Goal: Feedback & Contribution: Contribute content

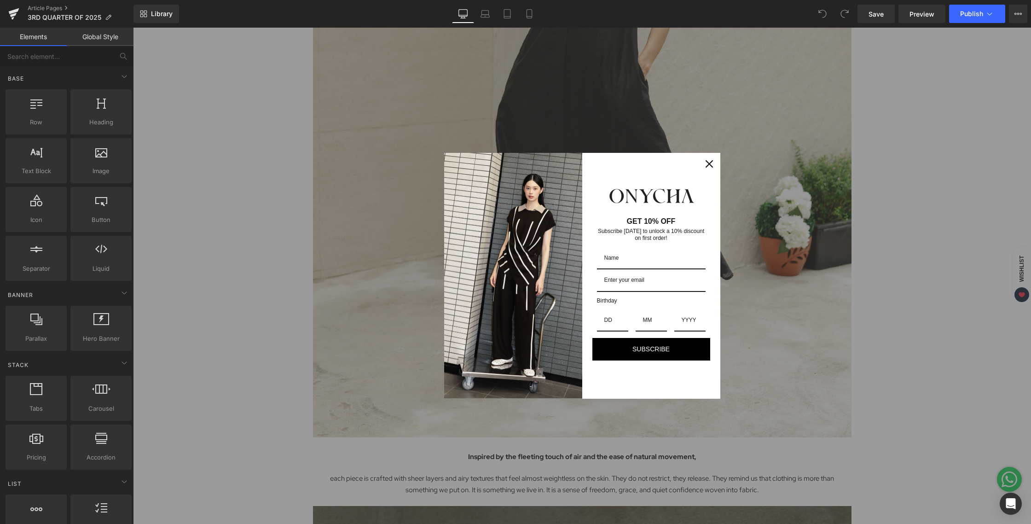
scroll to position [753, 0]
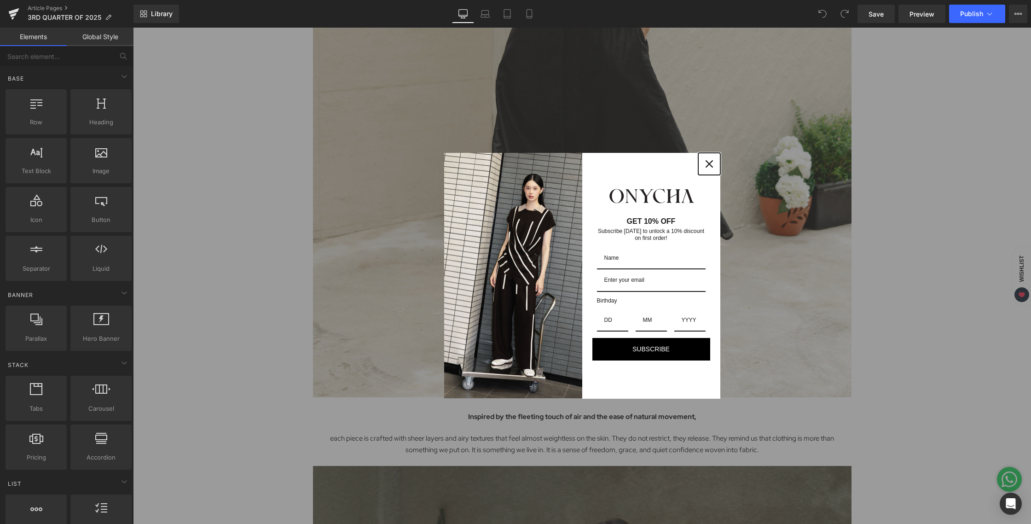
click at [706, 166] on icon "close icon" at bounding box center [709, 163] width 7 height 7
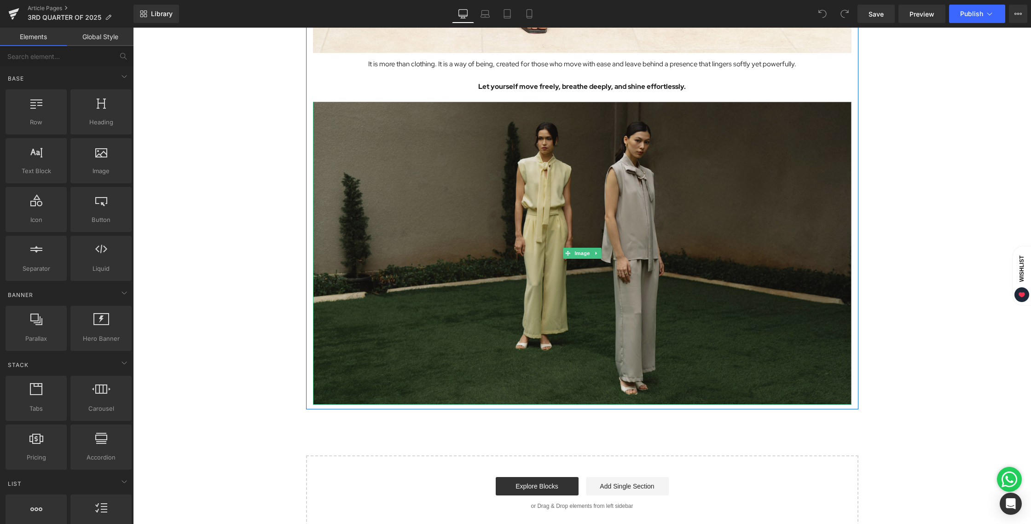
scroll to position [4473, 0]
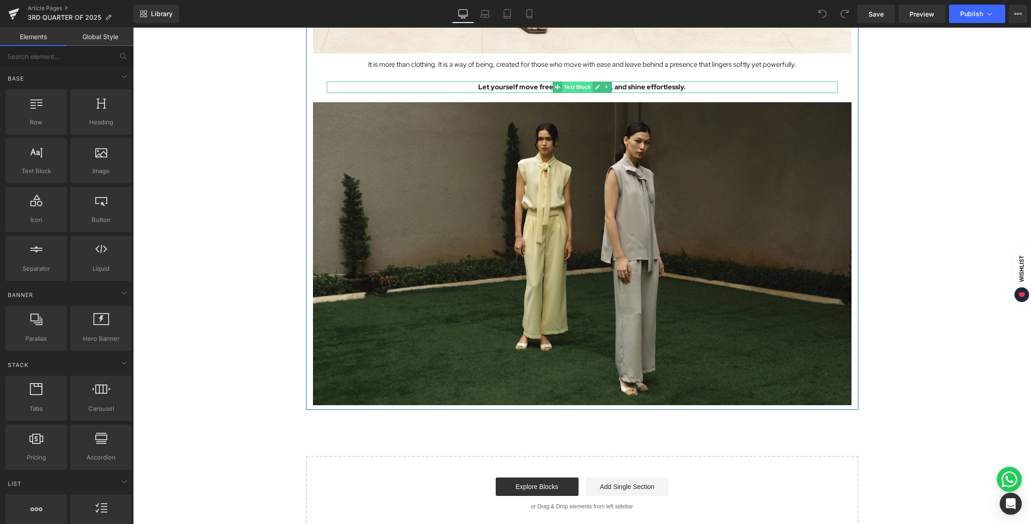
click at [573, 88] on span "Text Block" at bounding box center [577, 86] width 30 height 11
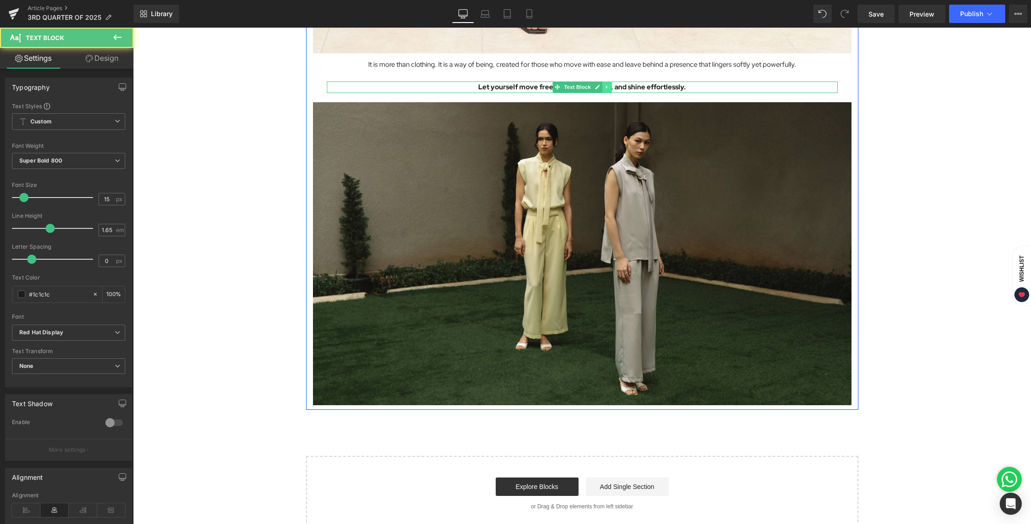
click at [607, 89] on link at bounding box center [607, 86] width 10 height 11
click at [602, 88] on link at bounding box center [603, 86] width 10 height 11
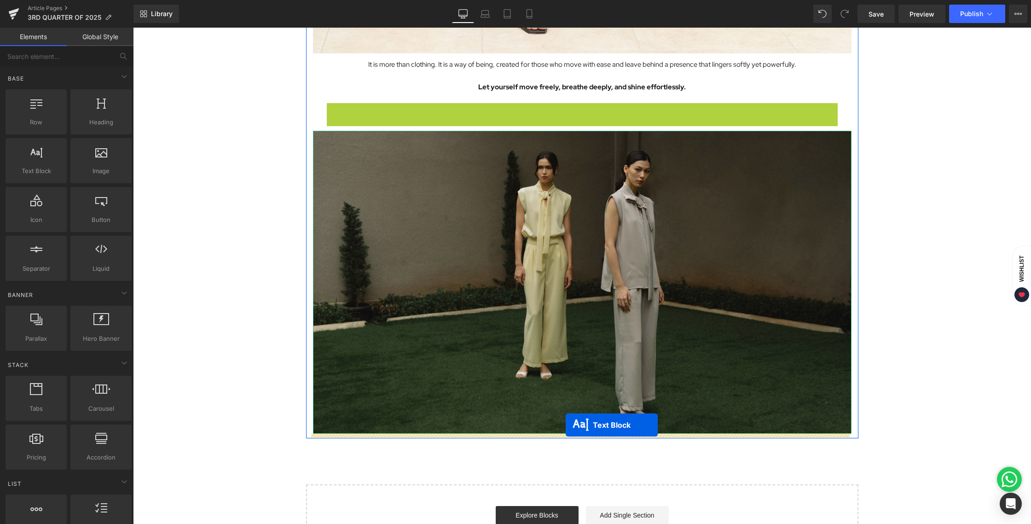
drag, startPoint x: 555, startPoint y: 106, endPoint x: 566, endPoint y: 425, distance: 318.8
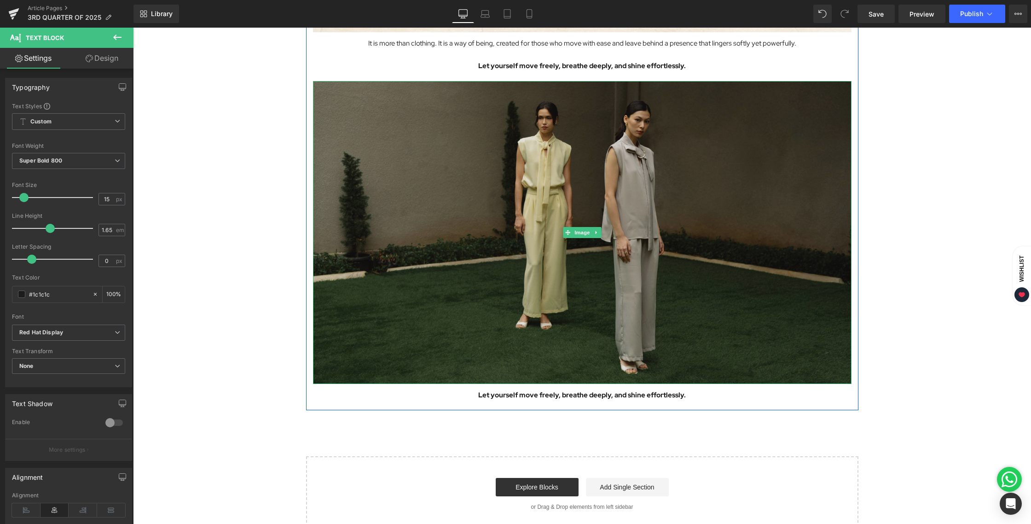
scroll to position [4556, 0]
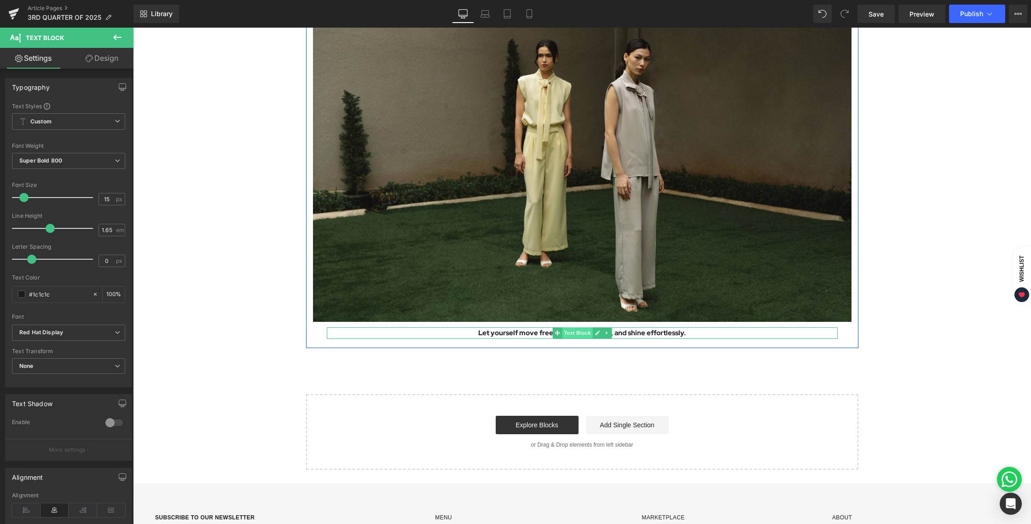
click at [565, 333] on span "Text Block" at bounding box center [577, 332] width 30 height 11
click at [649, 332] on p "Let yourself move freely, breathe deeply, and shine effortlessly." at bounding box center [582, 333] width 511 height 12
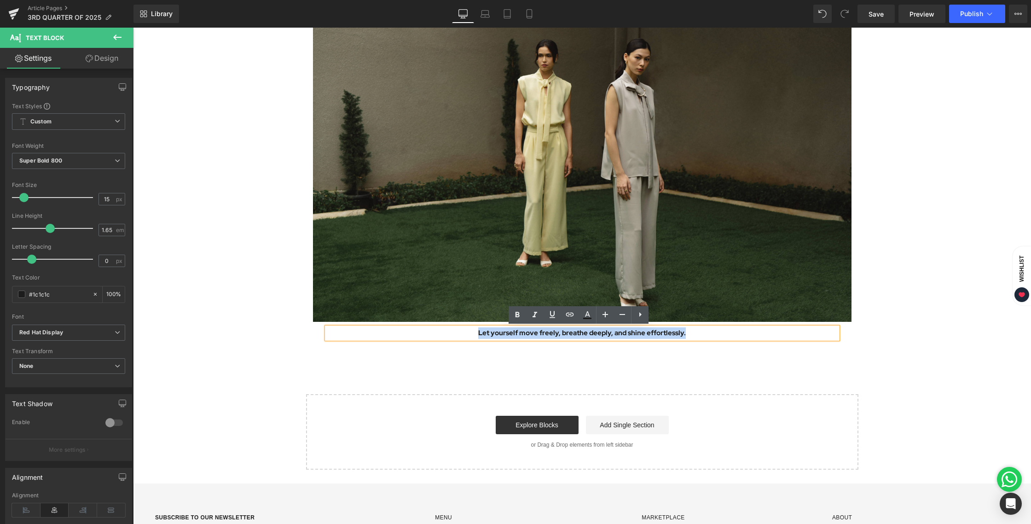
drag, startPoint x: 689, startPoint y: 333, endPoint x: 459, endPoint y: 331, distance: 229.8
click at [459, 331] on p "Let yourself move freely, breathe deeply, and shine effortlessly." at bounding box center [582, 333] width 511 height 12
paste div
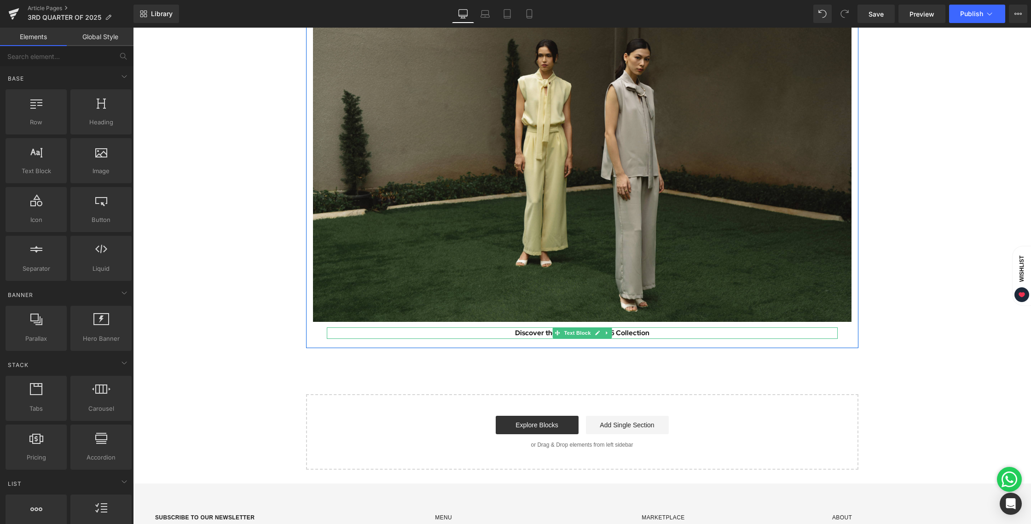
click at [525, 333] on p "Discover the 3rd Quarter 2025 Collection" at bounding box center [582, 333] width 511 height 12
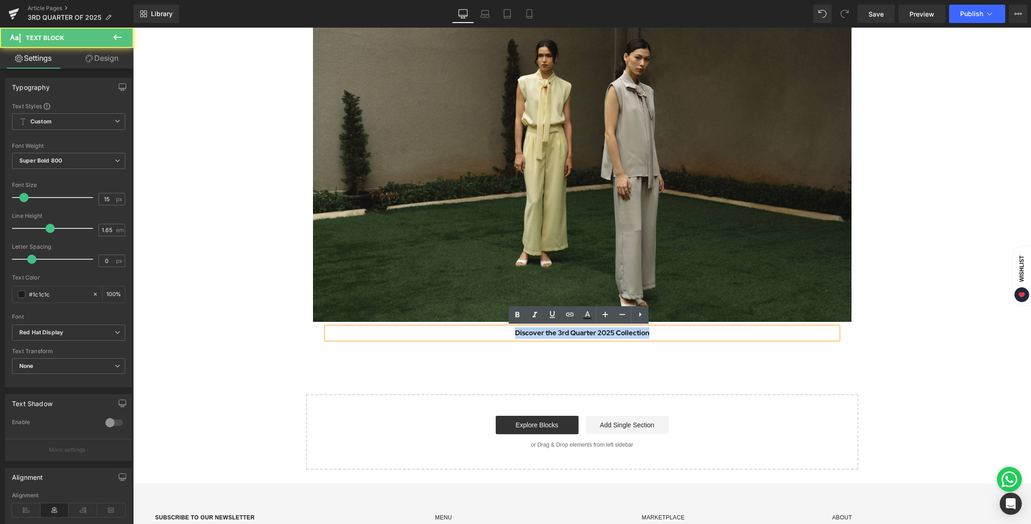
drag, startPoint x: 511, startPoint y: 331, endPoint x: 665, endPoint y: 332, distance: 154.3
click at [665, 332] on p "Discover the 3rd Quarter 2025 Collection" at bounding box center [582, 333] width 511 height 12
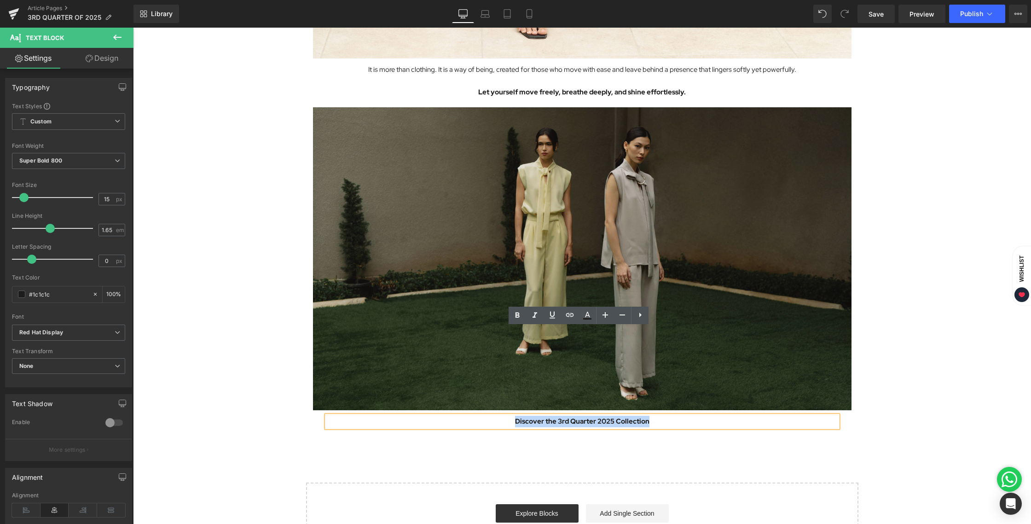
scroll to position [4336, 0]
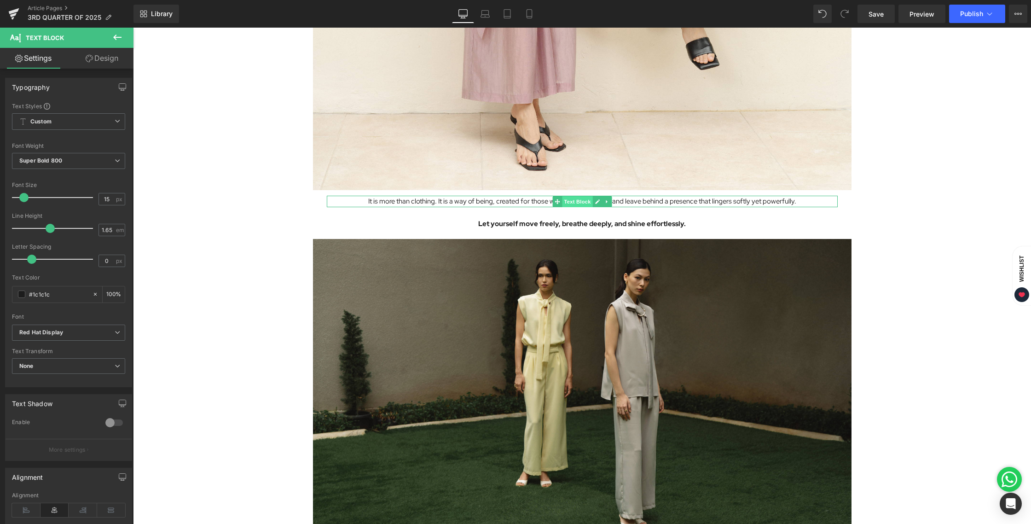
click at [562, 204] on span "Text Block" at bounding box center [577, 201] width 30 height 11
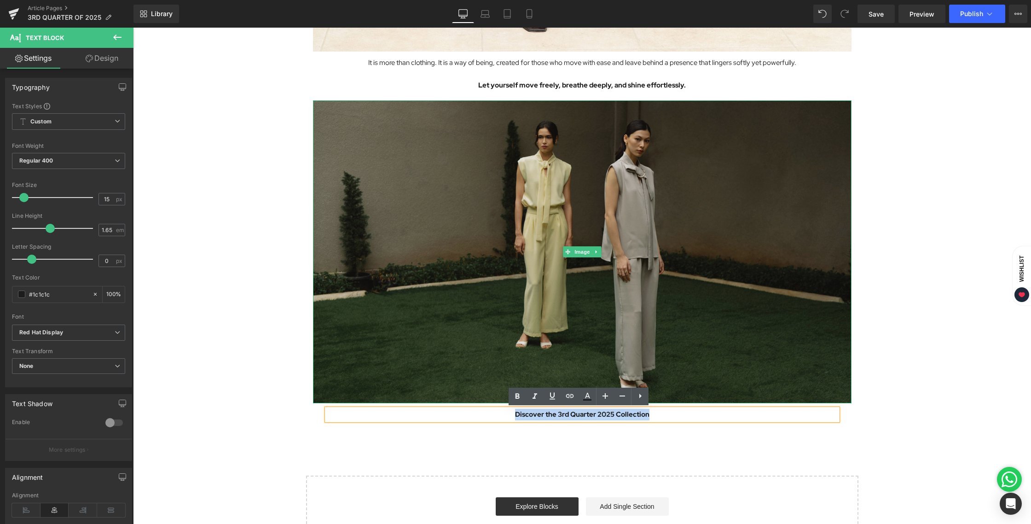
scroll to position [4475, 0]
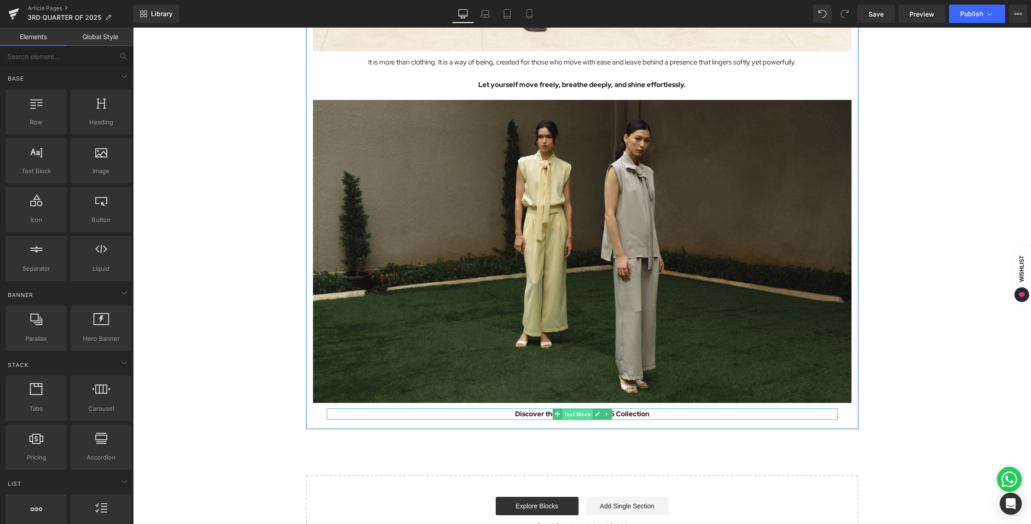
click at [581, 414] on span "Text Block" at bounding box center [577, 414] width 30 height 11
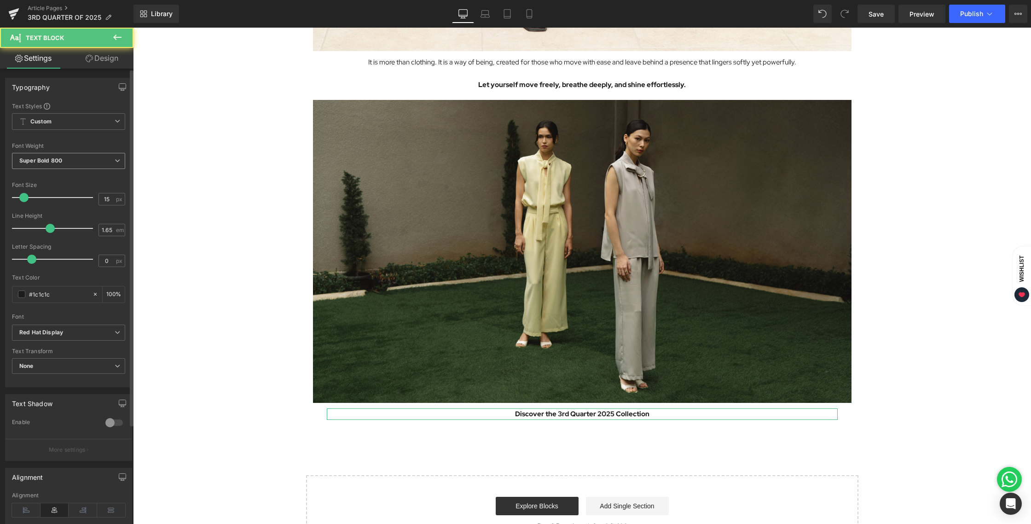
click at [97, 162] on span "Super Bold 800" at bounding box center [68, 161] width 113 height 16
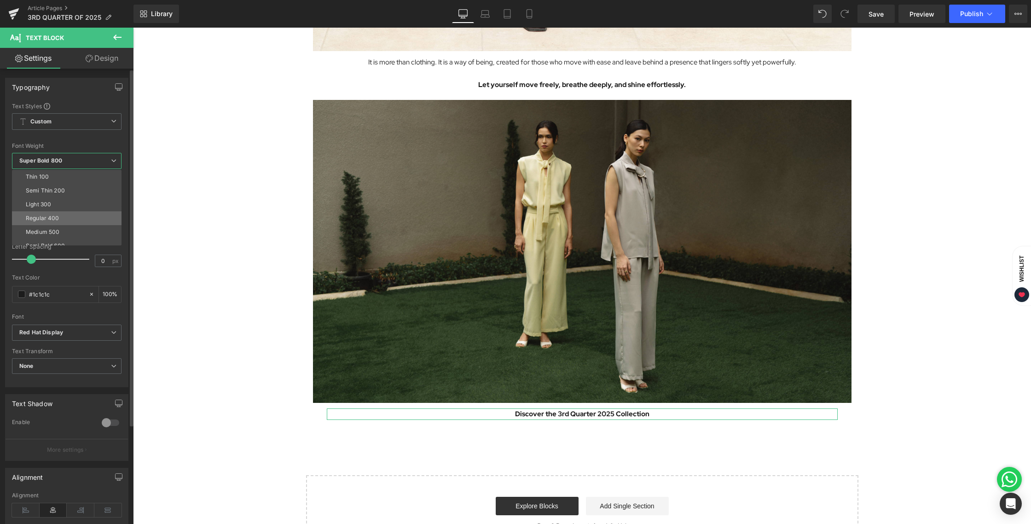
click at [66, 219] on li "Regular 400" at bounding box center [69, 218] width 114 height 14
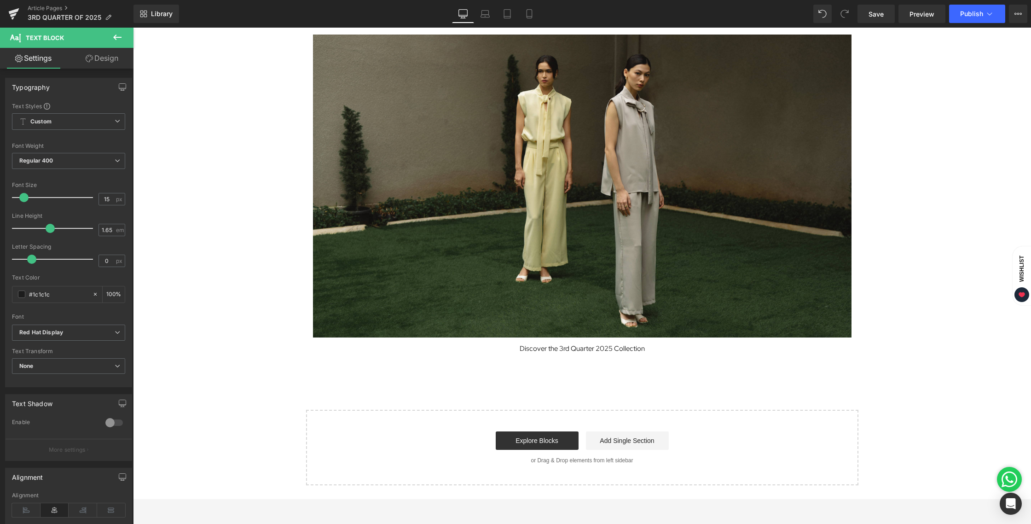
scroll to position [4542, 0]
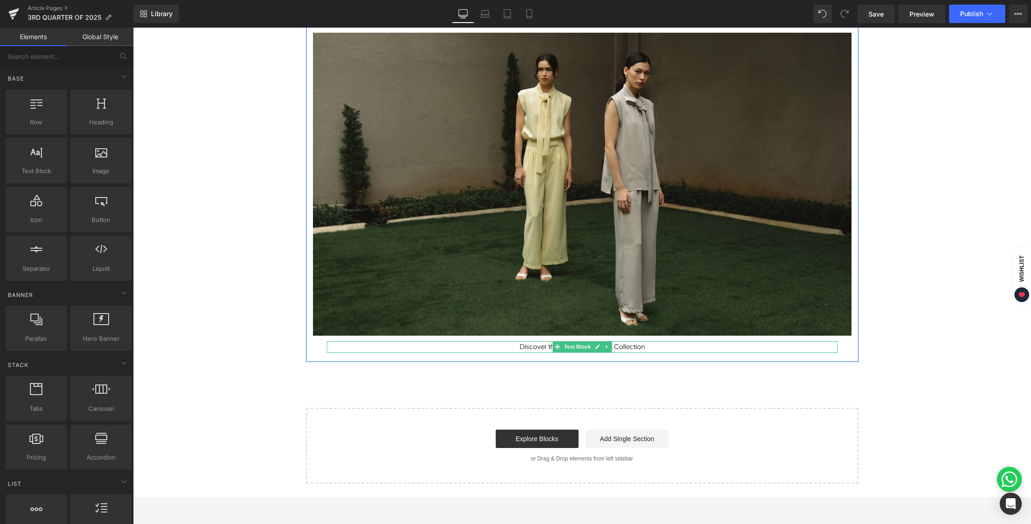
click at [666, 349] on p "Discover the 3rd Quarter 2025 Collection" at bounding box center [582, 347] width 511 height 12
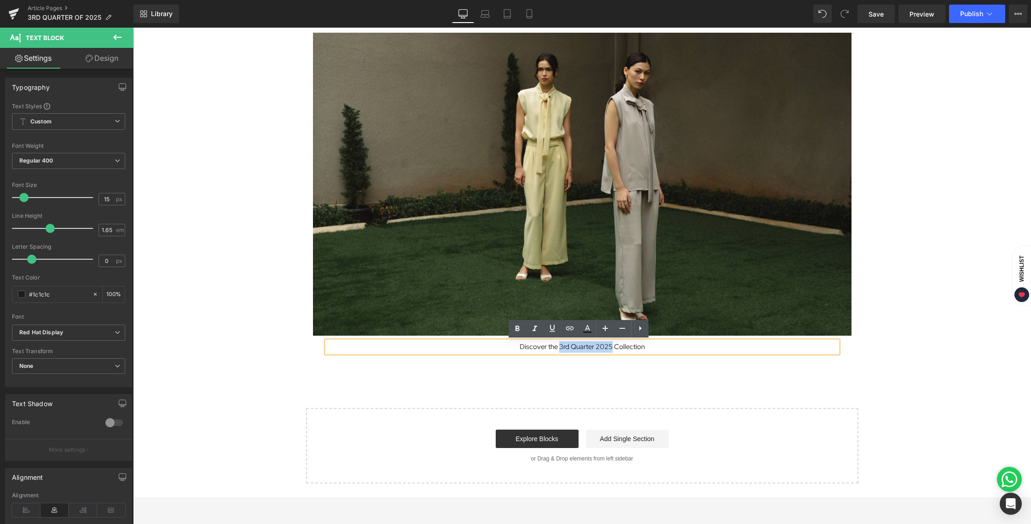
drag, startPoint x: 556, startPoint y: 346, endPoint x: 610, endPoint y: 348, distance: 53.9
click at [610, 348] on p "Discover the 3rd Quarter 2025 Collection" at bounding box center [582, 347] width 511 height 12
click at [516, 326] on icon at bounding box center [517, 328] width 11 height 11
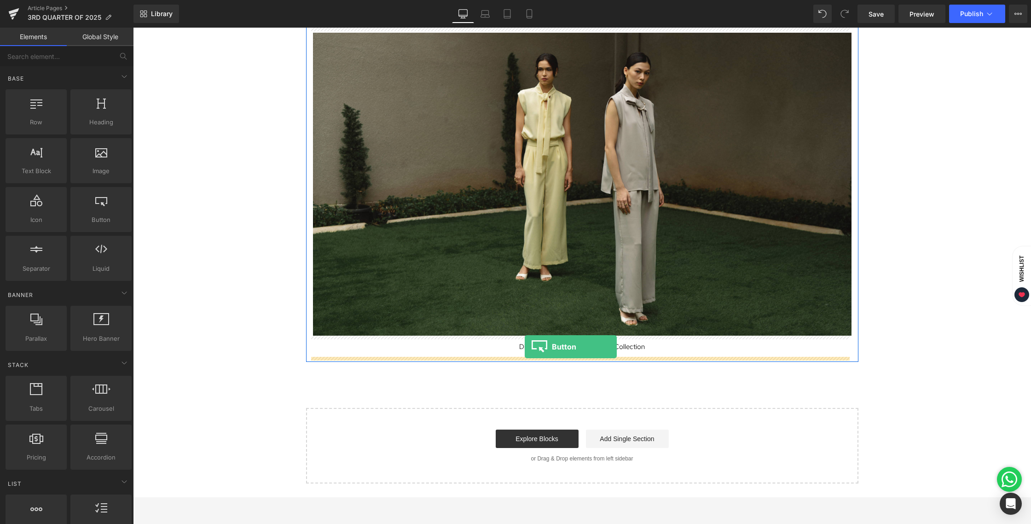
drag, startPoint x: 240, startPoint y: 233, endPoint x: 525, endPoint y: 347, distance: 306.7
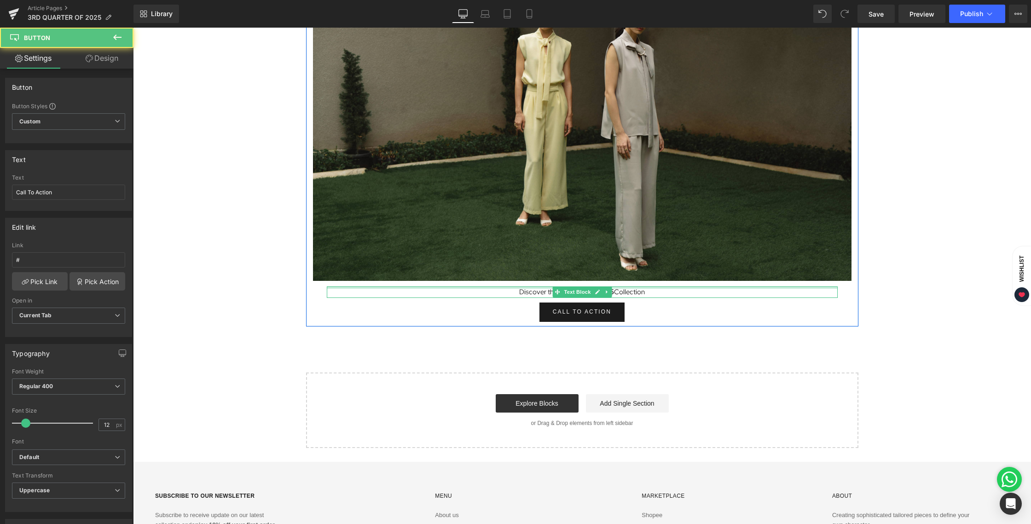
scroll to position [4601, 0]
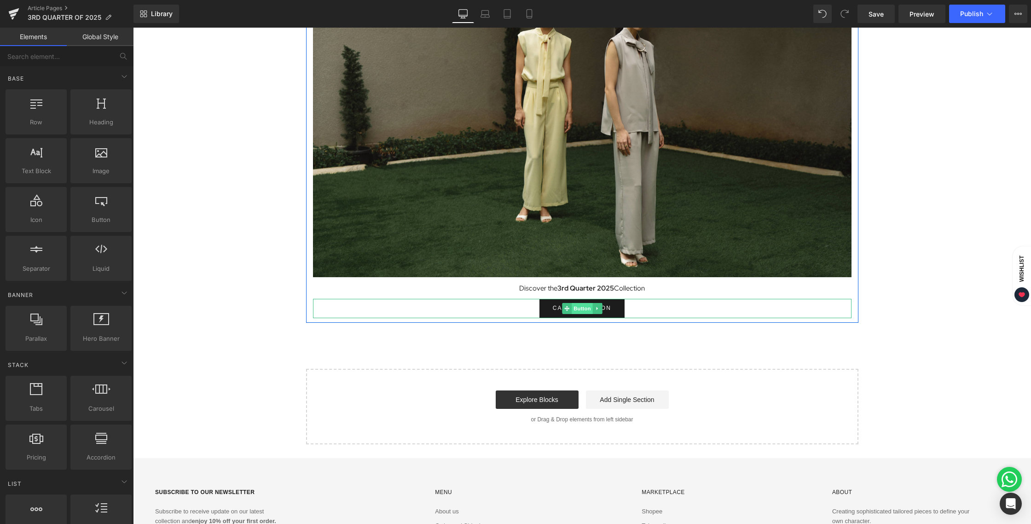
click at [572, 308] on span "Button" at bounding box center [582, 308] width 21 height 11
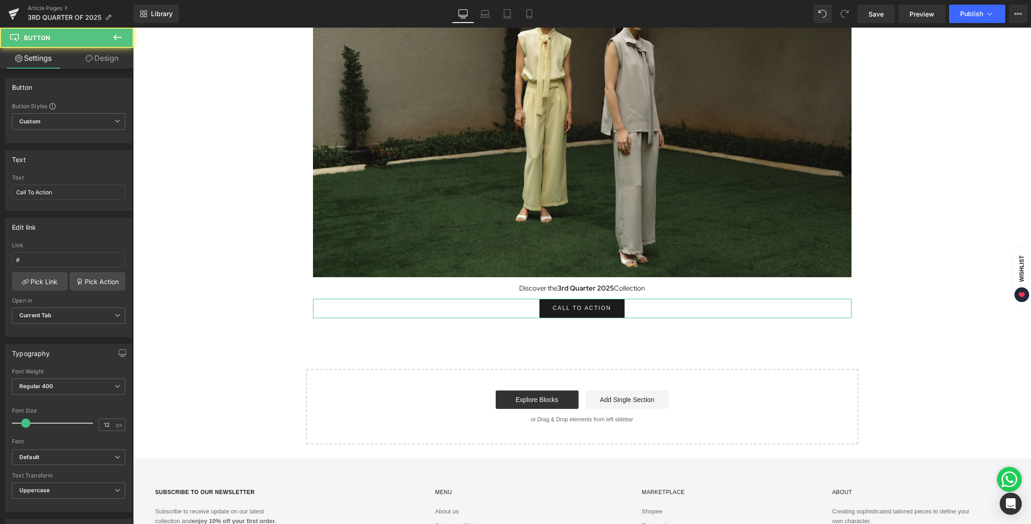
click at [98, 64] on link "Design" at bounding box center [102, 58] width 67 height 21
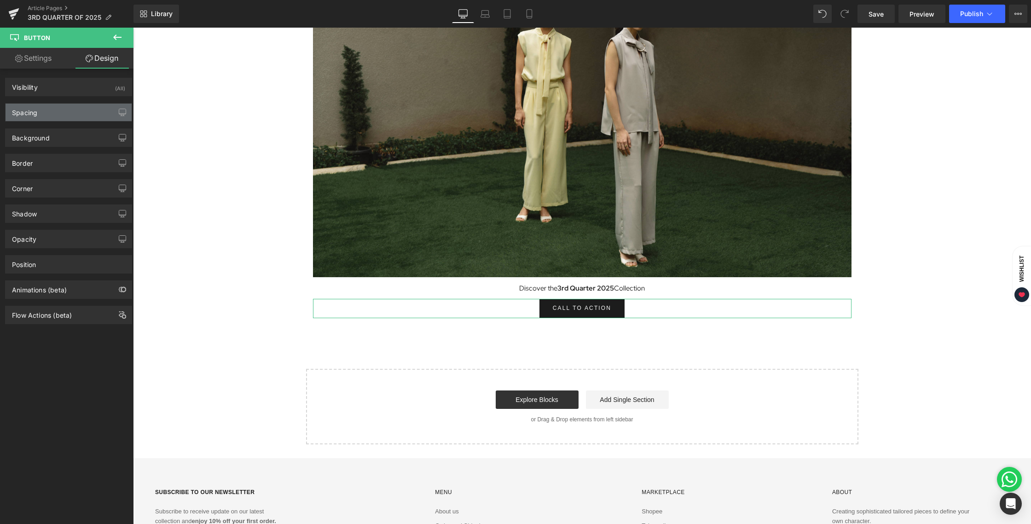
click at [56, 108] on div "Spacing" at bounding box center [69, 112] width 126 height 17
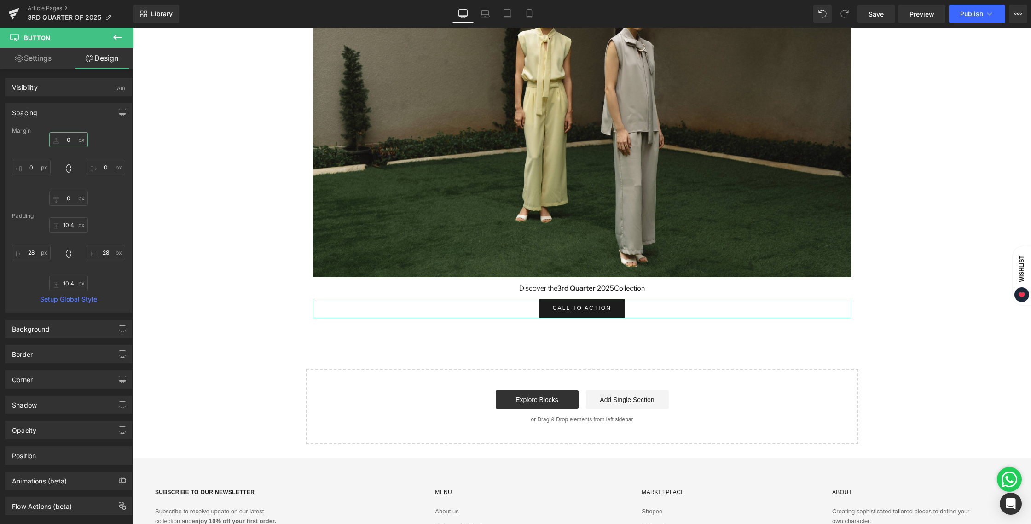
click at [71, 140] on input "0" at bounding box center [68, 139] width 39 height 15
type input "12"
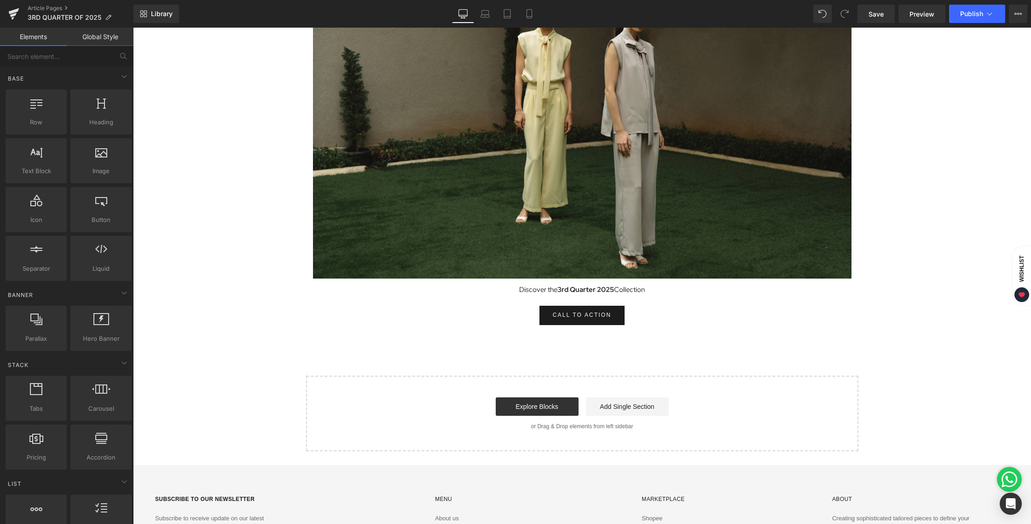
scroll to position [4599, 0]
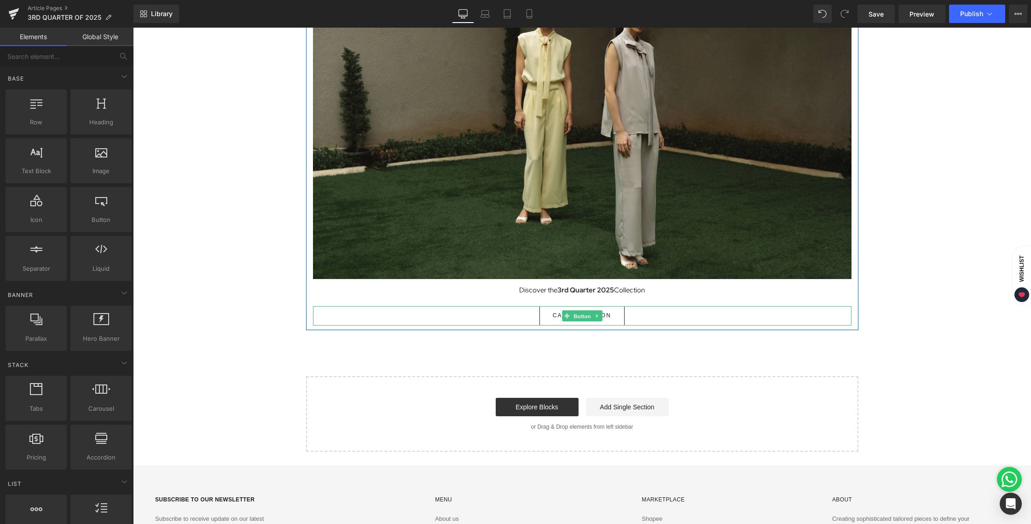
click at [584, 316] on span "Button" at bounding box center [582, 316] width 21 height 11
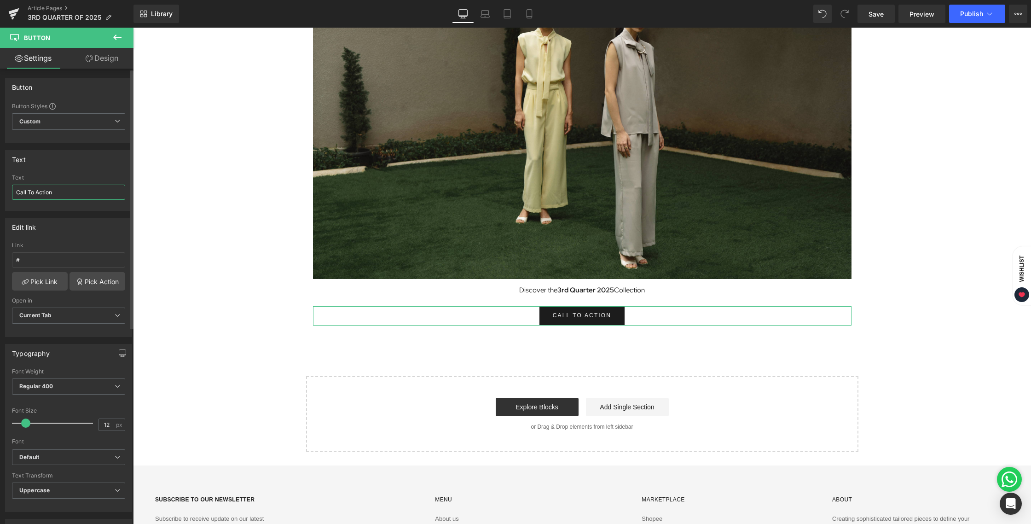
click at [56, 197] on input "Call To Action" at bounding box center [68, 192] width 113 height 15
drag, startPoint x: 49, startPoint y: 195, endPoint x: 0, endPoint y: 194, distance: 48.8
click at [0, 194] on div "Text Call To Action Text Call To Action" at bounding box center [69, 177] width 138 height 68
type input "EXPLORE MORE"
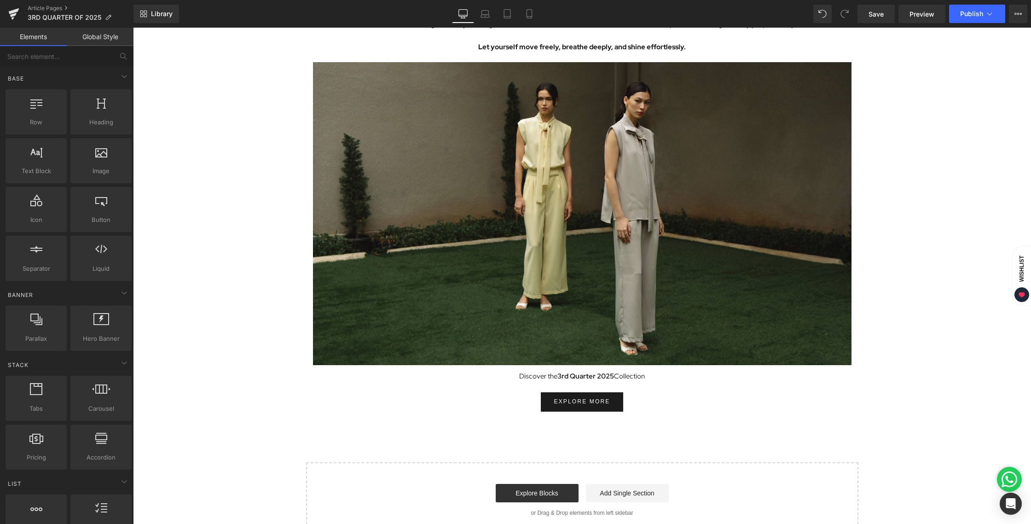
scroll to position [4507, 0]
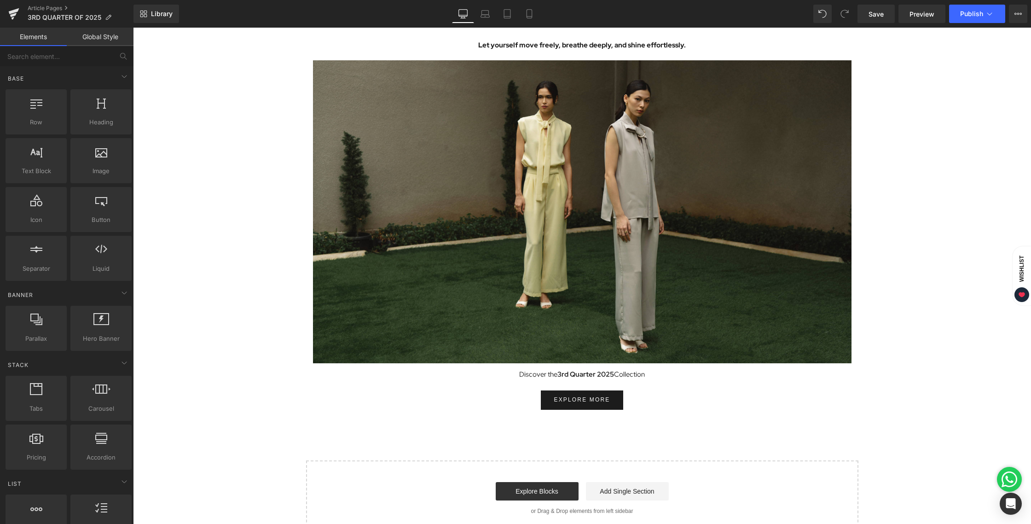
scroll to position [4515, 0]
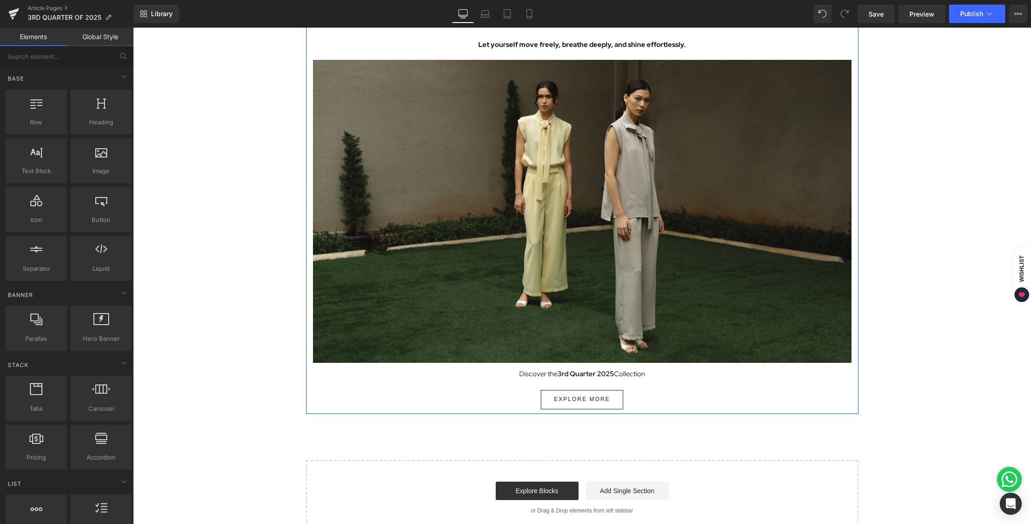
click at [578, 403] on span "Button" at bounding box center [582, 399] width 21 height 11
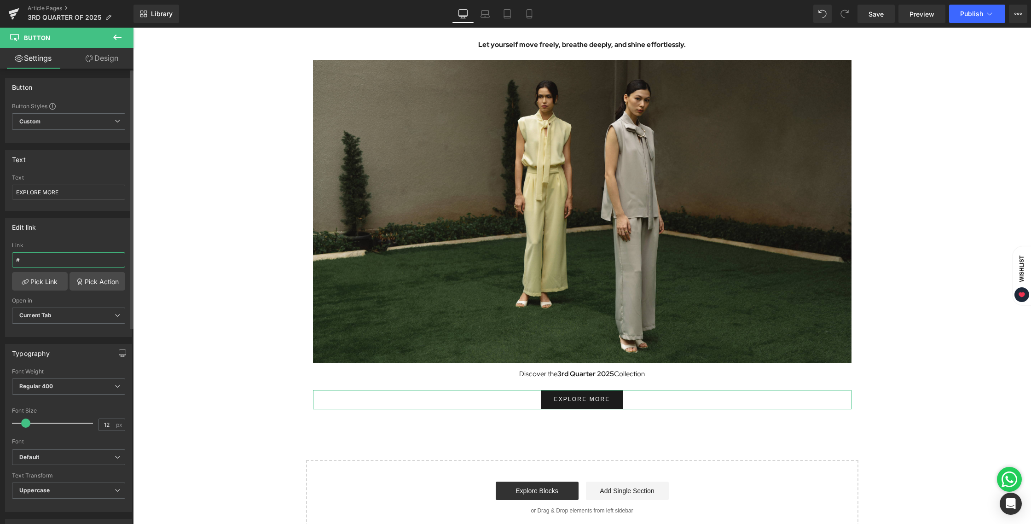
click at [38, 261] on input "#" at bounding box center [68, 259] width 113 height 15
drag, startPoint x: 33, startPoint y: 256, endPoint x: 14, endPoint y: 259, distance: 19.2
click at [14, 259] on input "#" at bounding box center [68, 259] width 113 height 15
paste input "[URL][DOMAIN_NAME]"
type input "[URL][DOMAIN_NAME]"
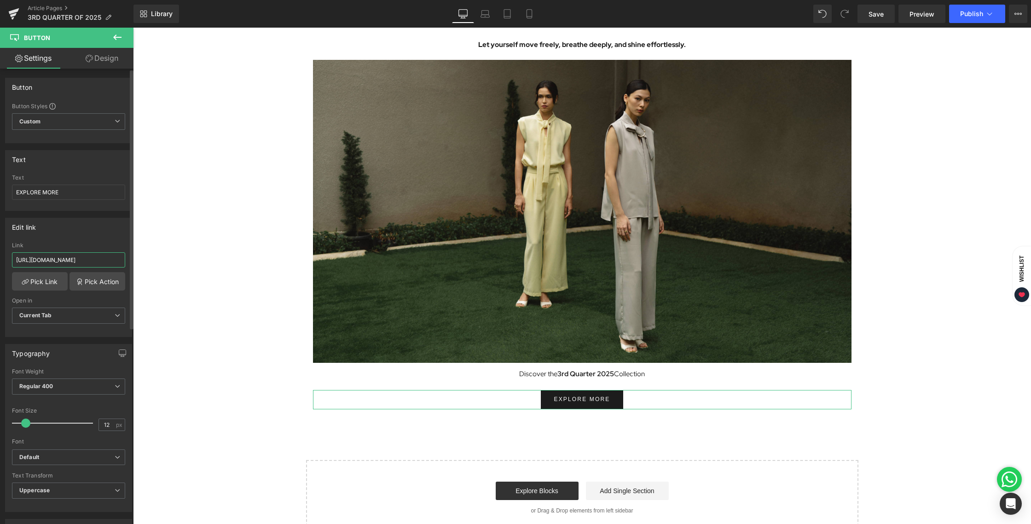
scroll to position [0, 29]
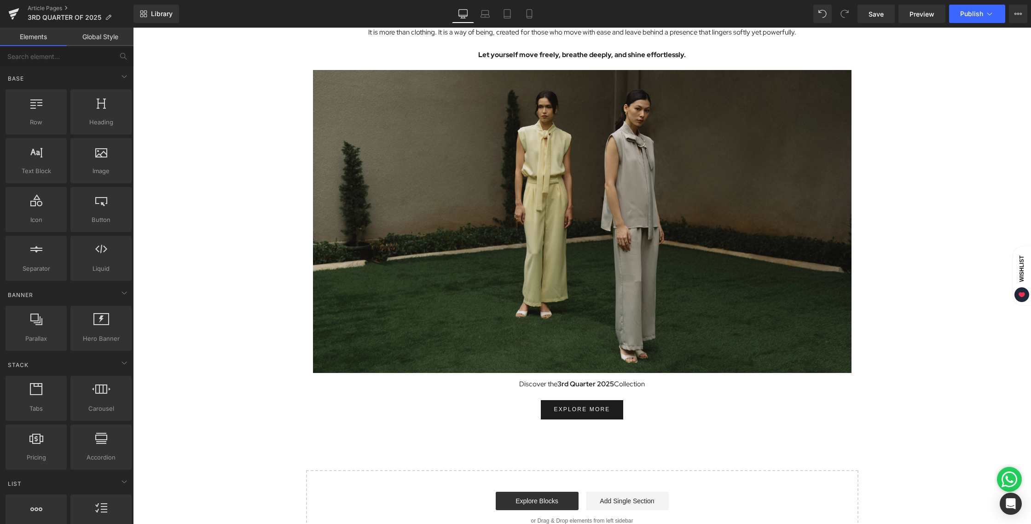
scroll to position [4503, 0]
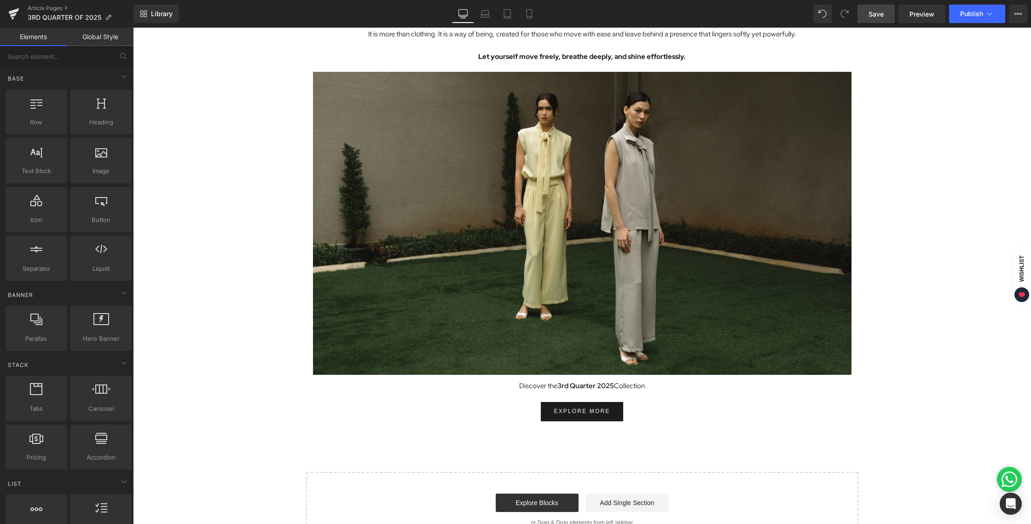
click at [879, 16] on span "Save" at bounding box center [876, 14] width 15 height 10
click at [972, 11] on span "Publish" at bounding box center [971, 13] width 23 height 7
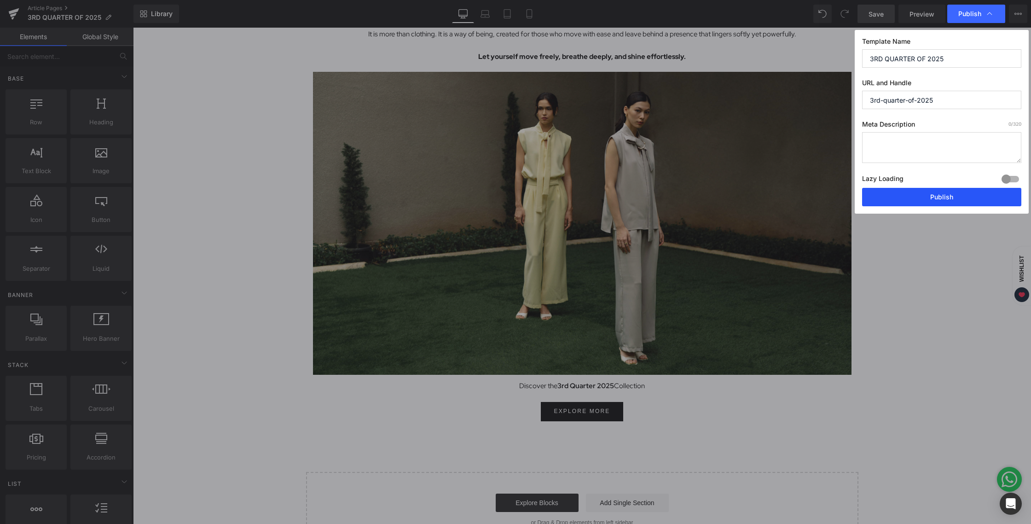
click at [949, 193] on button "Publish" at bounding box center [941, 197] width 159 height 18
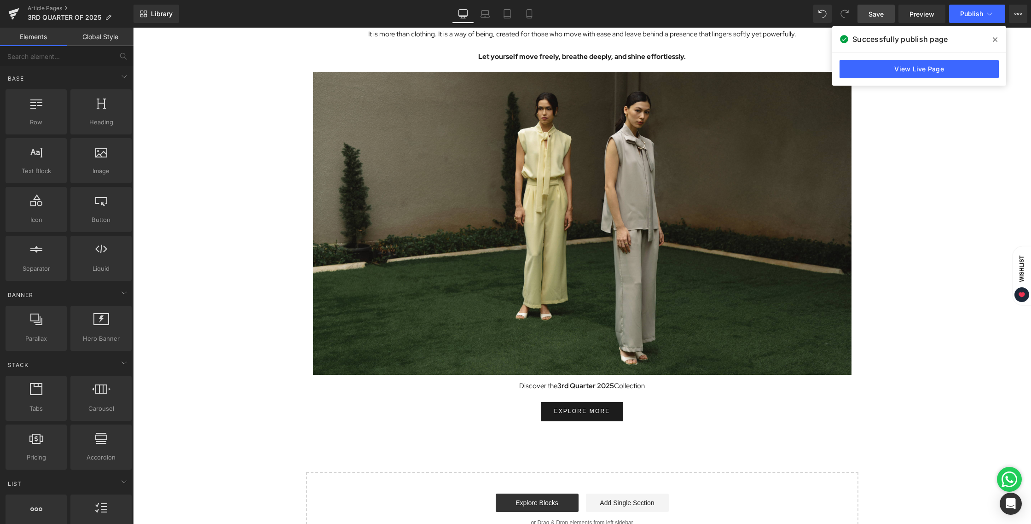
click at [998, 42] on span at bounding box center [995, 39] width 15 height 15
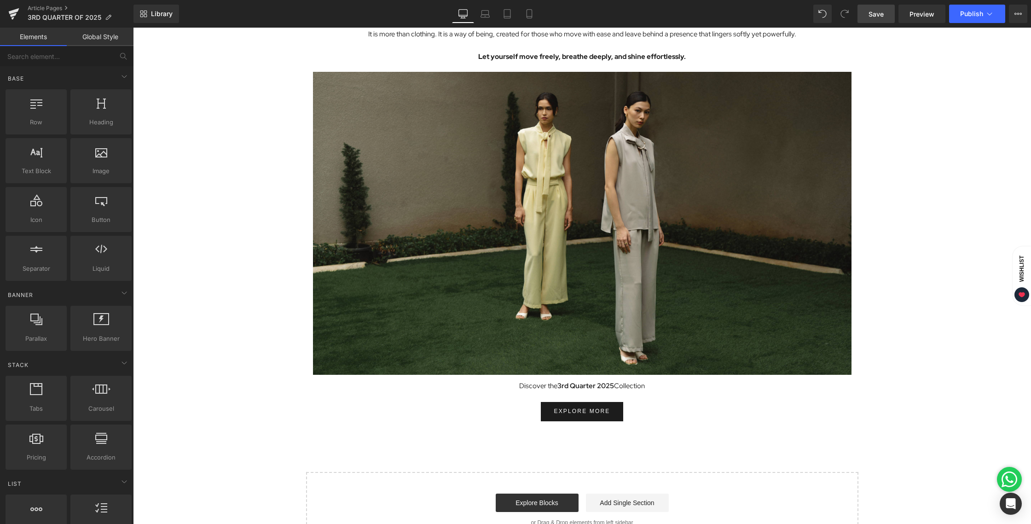
click at [13, 19] on icon at bounding box center [13, 13] width 11 height 23
